Goal: Navigation & Orientation: Find specific page/section

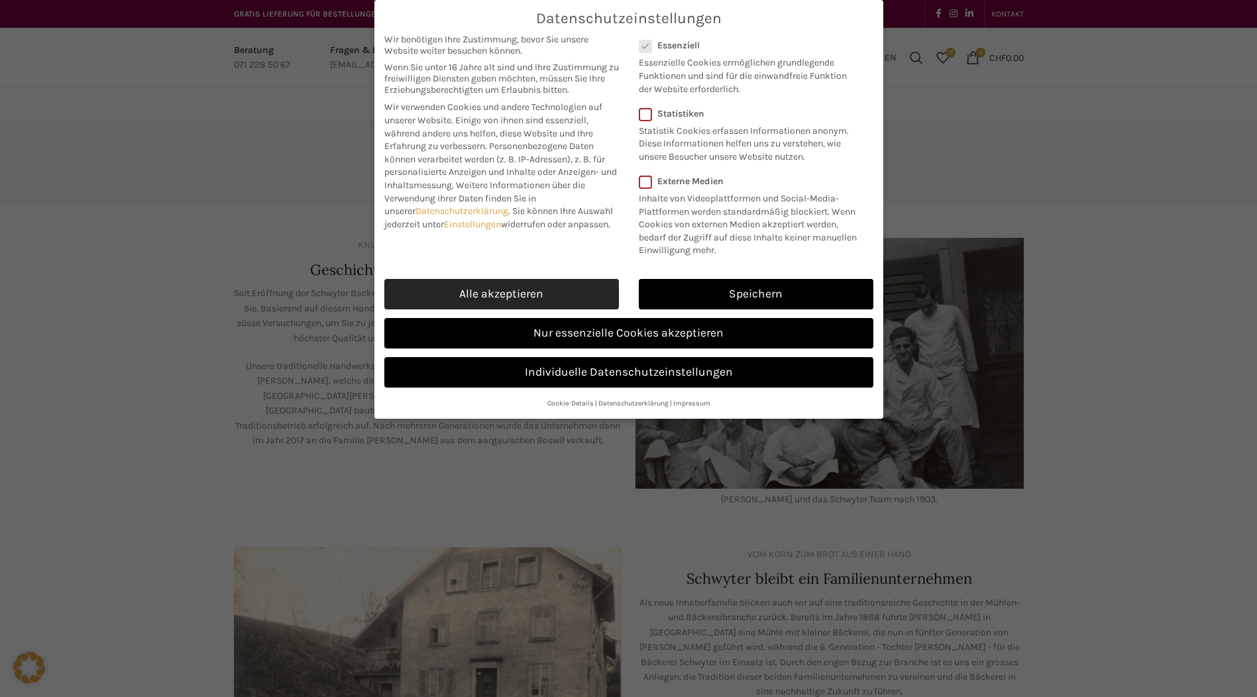
click at [568, 310] on link "Alle akzeptieren" at bounding box center [501, 294] width 235 height 30
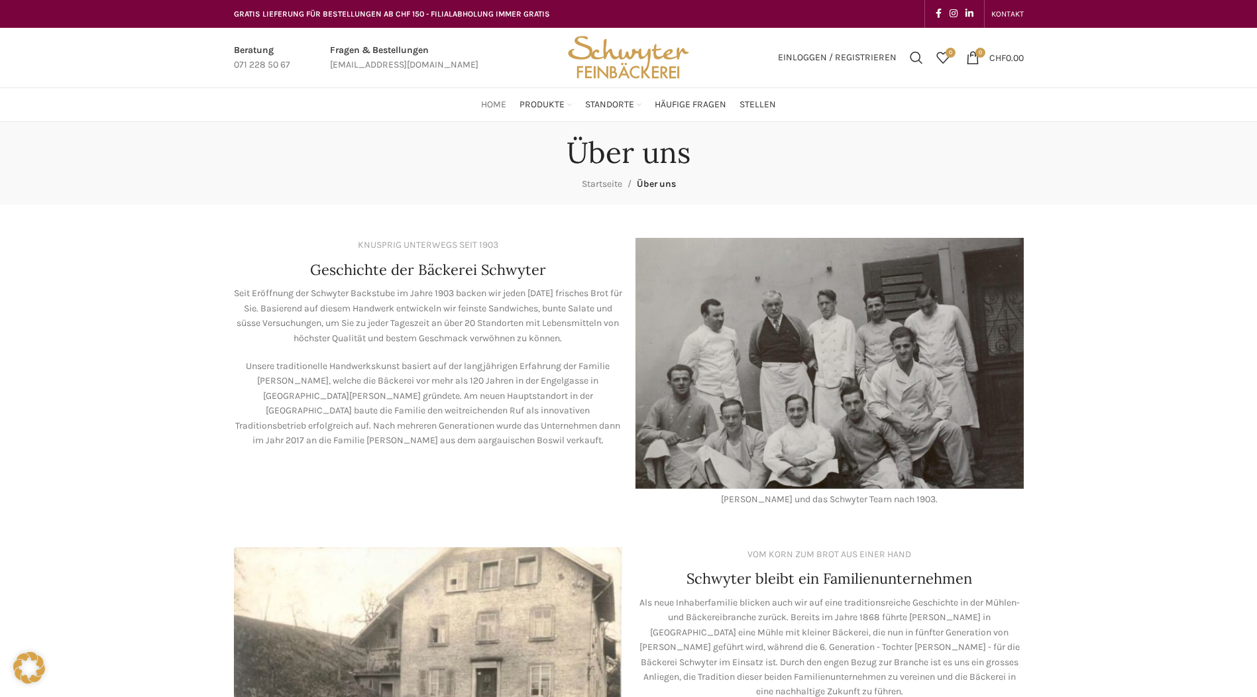
click at [493, 101] on span "Home" at bounding box center [493, 105] width 25 height 13
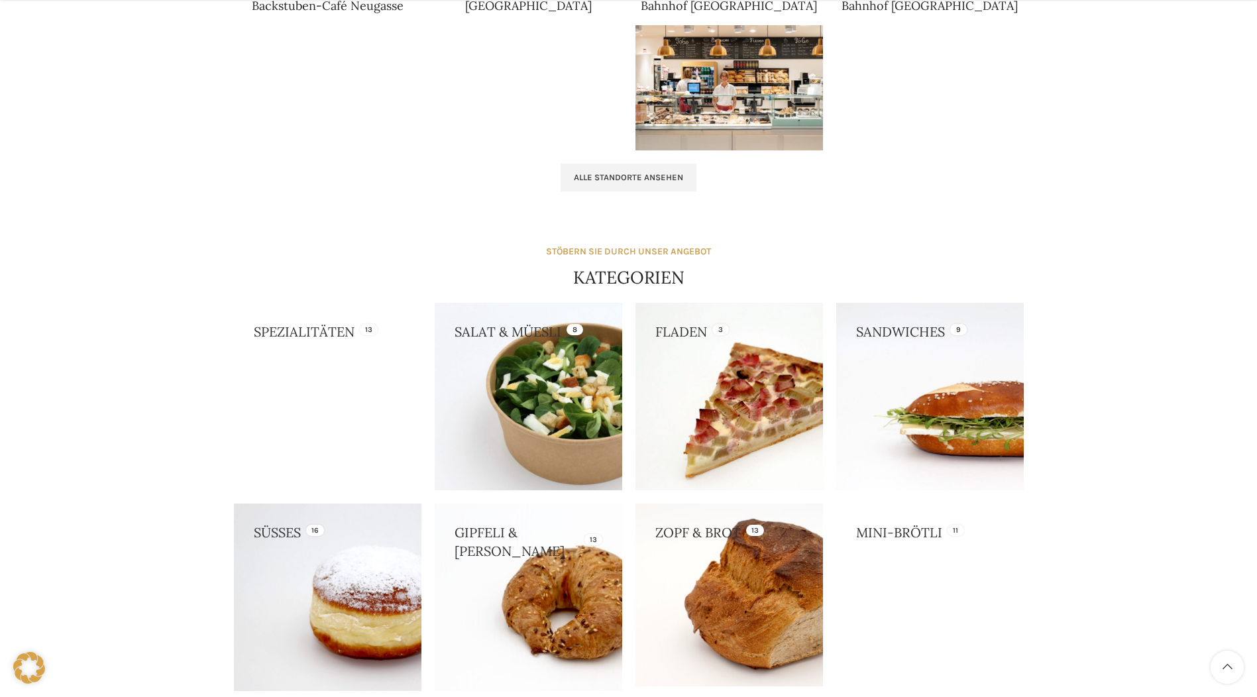
scroll to position [1248, 0]
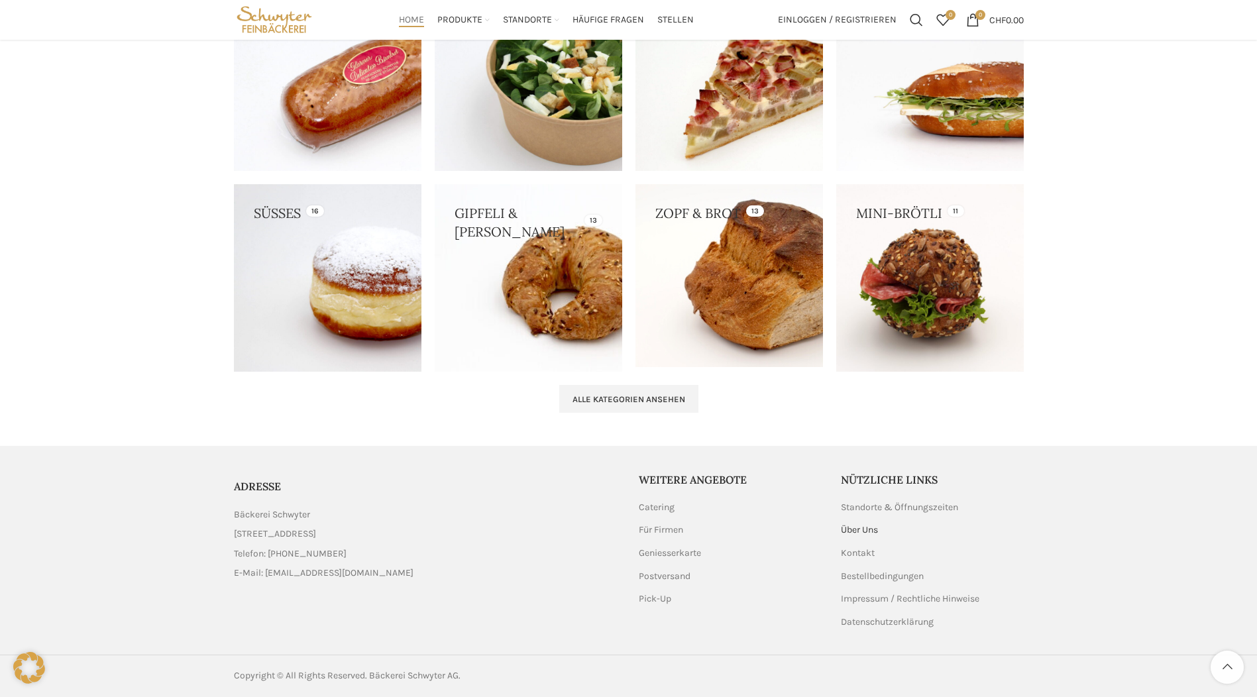
click at [868, 527] on link "Über Uns" at bounding box center [860, 530] width 38 height 13
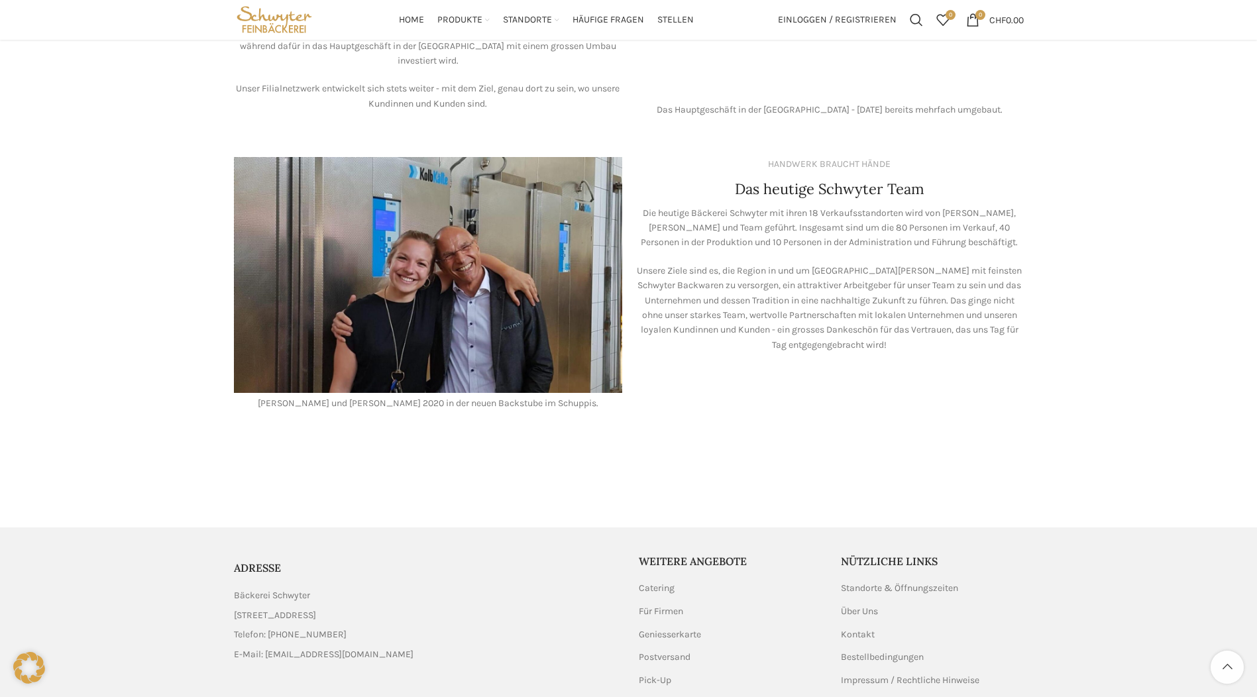
scroll to position [953, 0]
